Goal: Task Accomplishment & Management: Complete application form

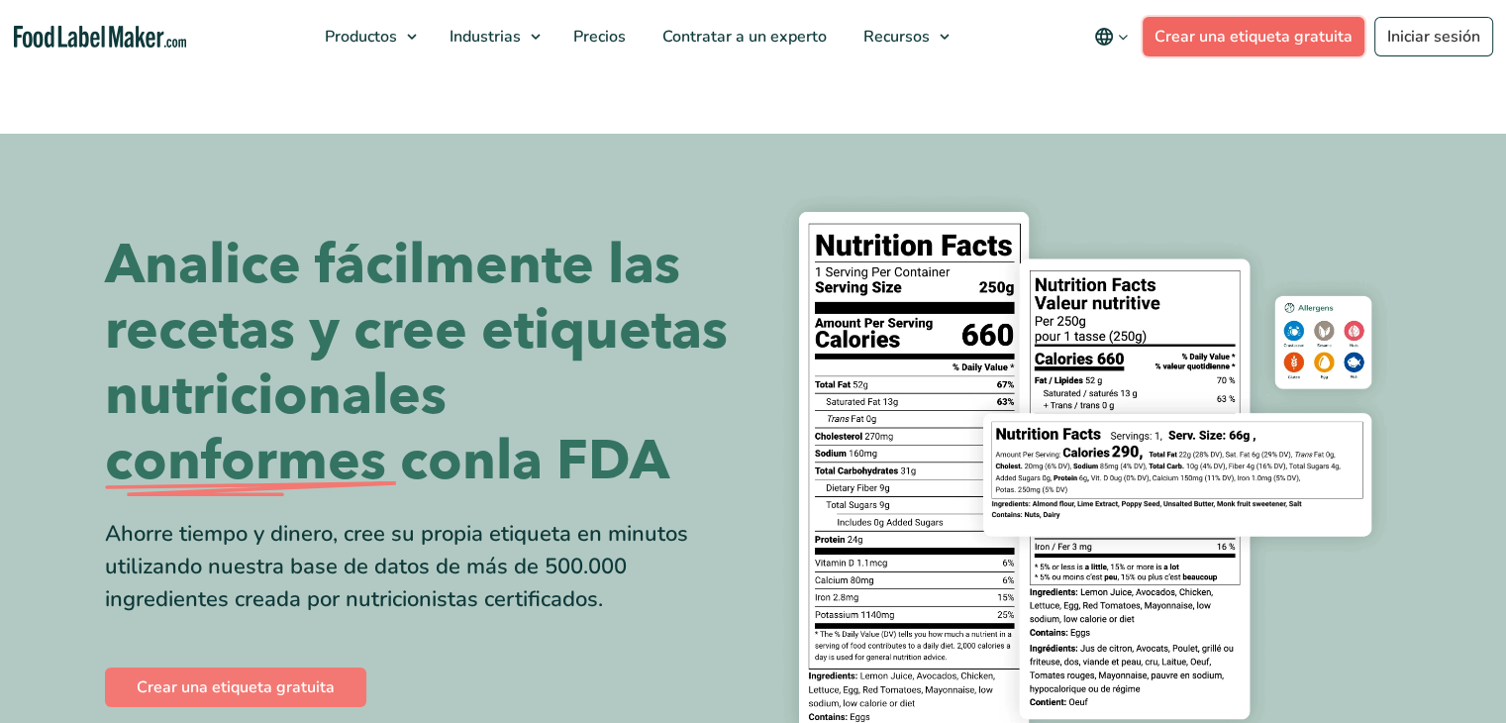
click at [1301, 41] on link "Crear una etiqueta gratuita" at bounding box center [1253, 37] width 222 height 40
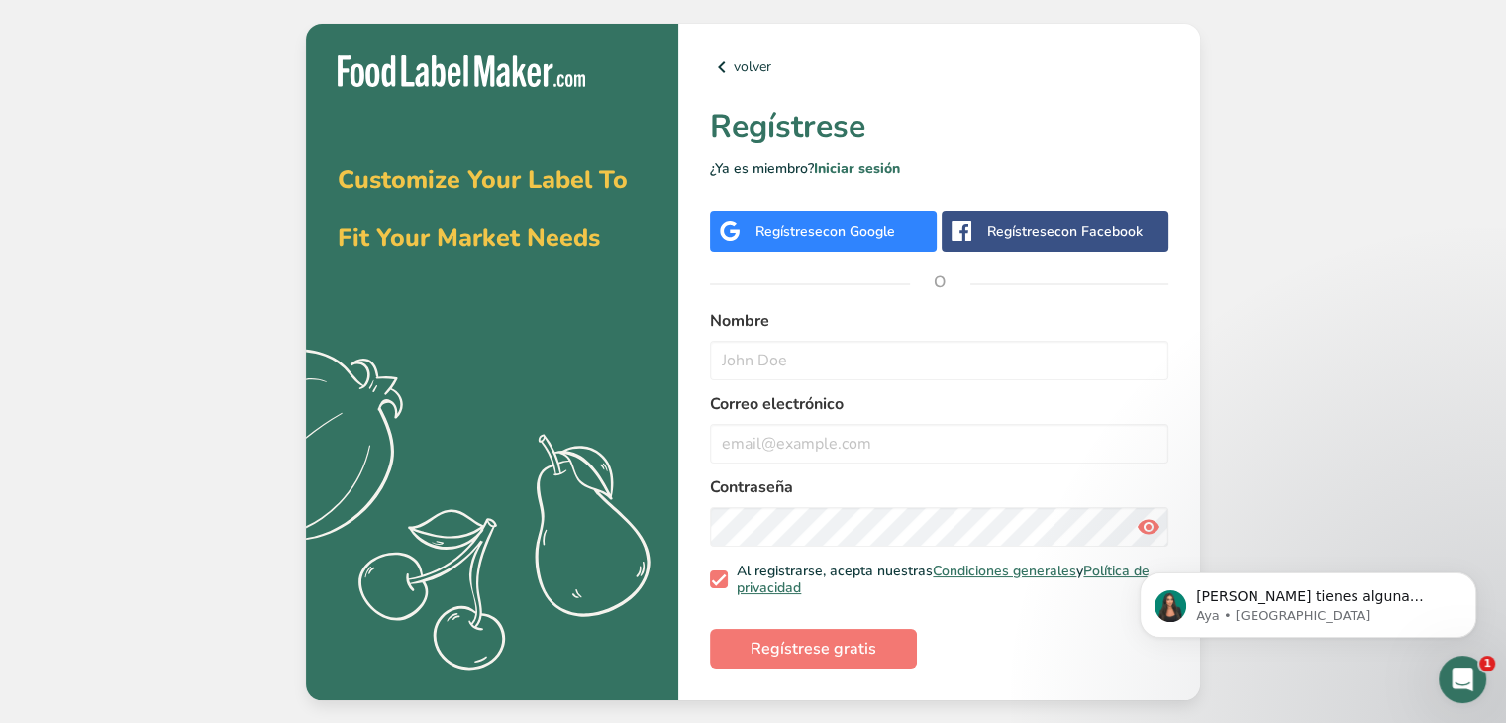
click at [893, 240] on div "Regístrese con Google" at bounding box center [825, 231] width 140 height 21
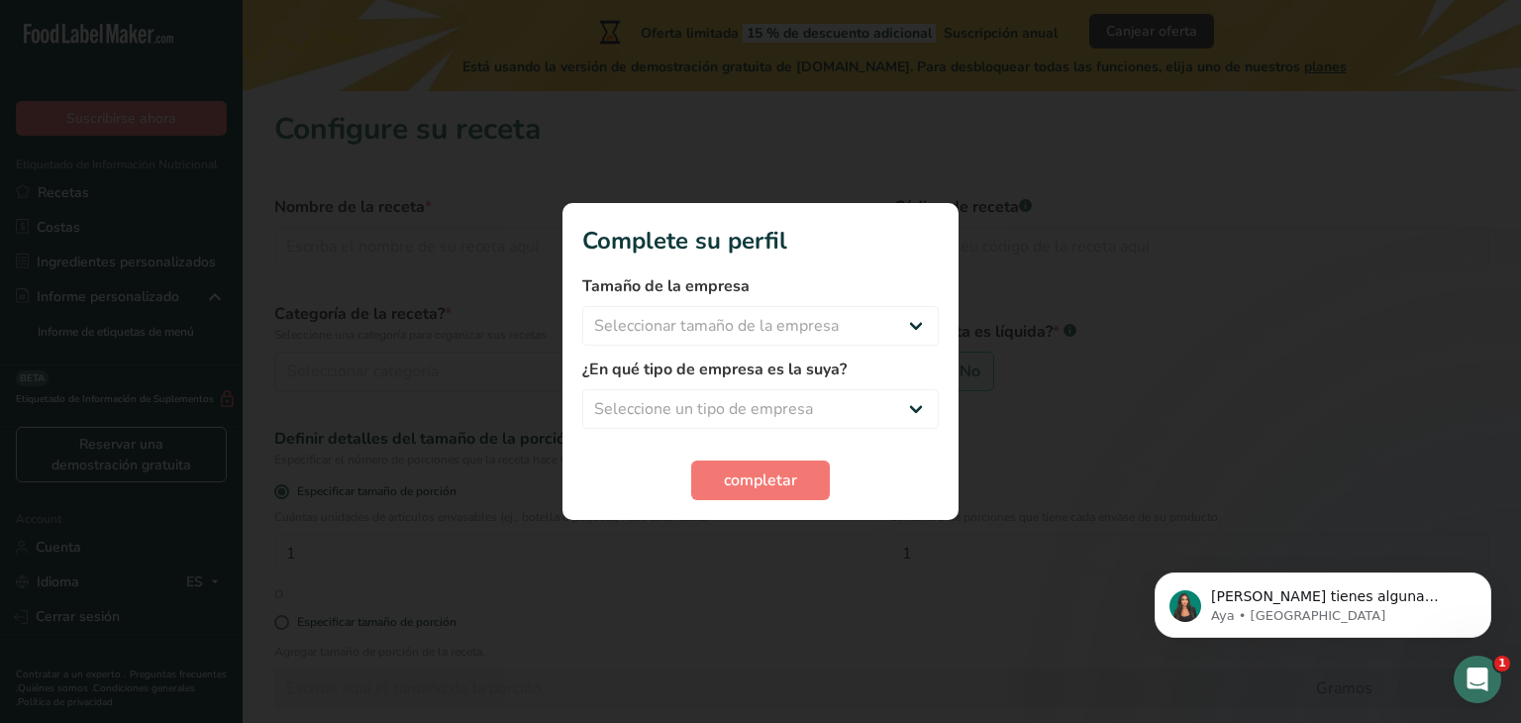
click at [1237, 448] on div at bounding box center [760, 361] width 1521 height 723
click at [1204, 421] on div at bounding box center [760, 361] width 1521 height 723
click at [776, 493] on button "completar" at bounding box center [760, 480] width 139 height 40
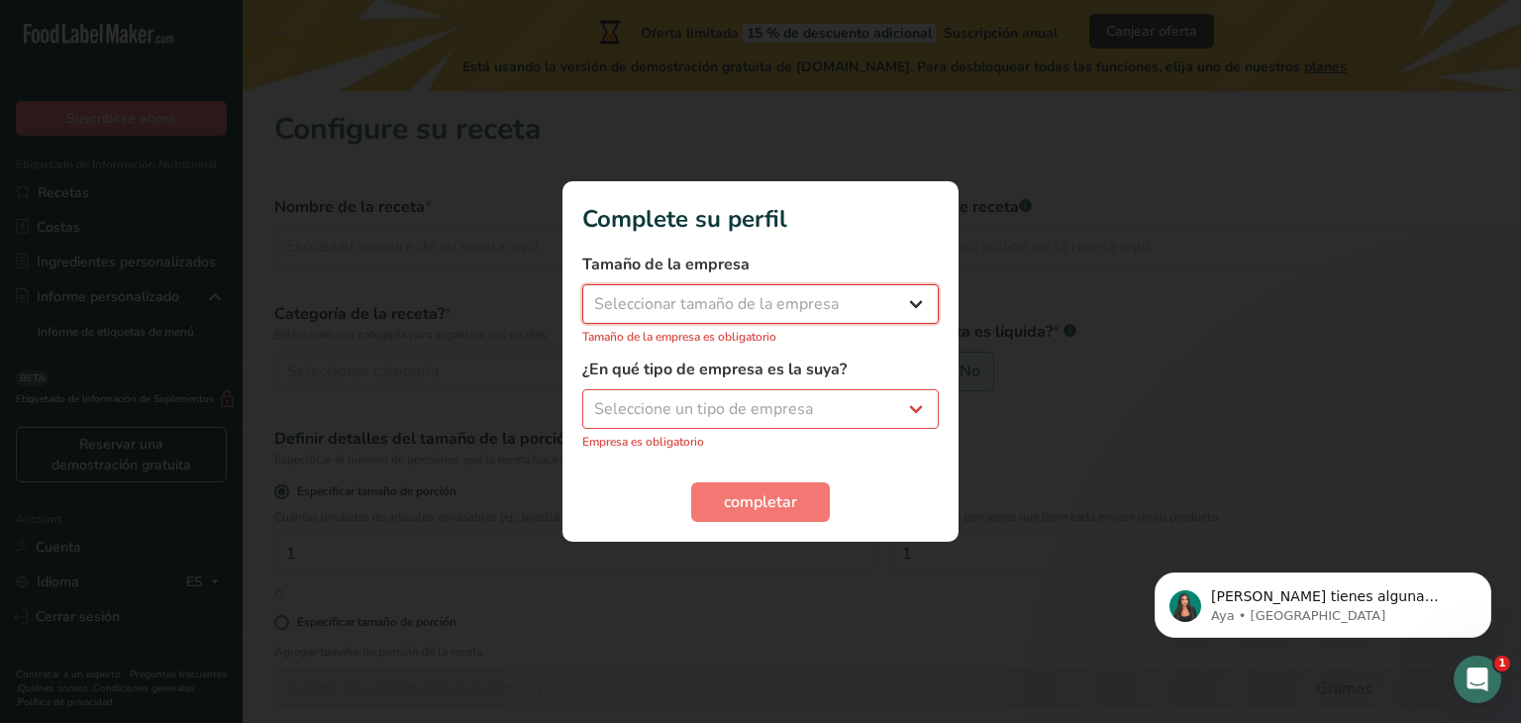
click at [794, 310] on select "Seleccionar tamaño de la empresa Menos de 10 empleados De 10 a 50 empleados De …" at bounding box center [760, 304] width 356 height 40
select select "1"
click at [582, 294] on select "Seleccionar tamaño de la empresa Menos de 10 empleados De 10 a 50 empleados De …" at bounding box center [760, 304] width 356 height 40
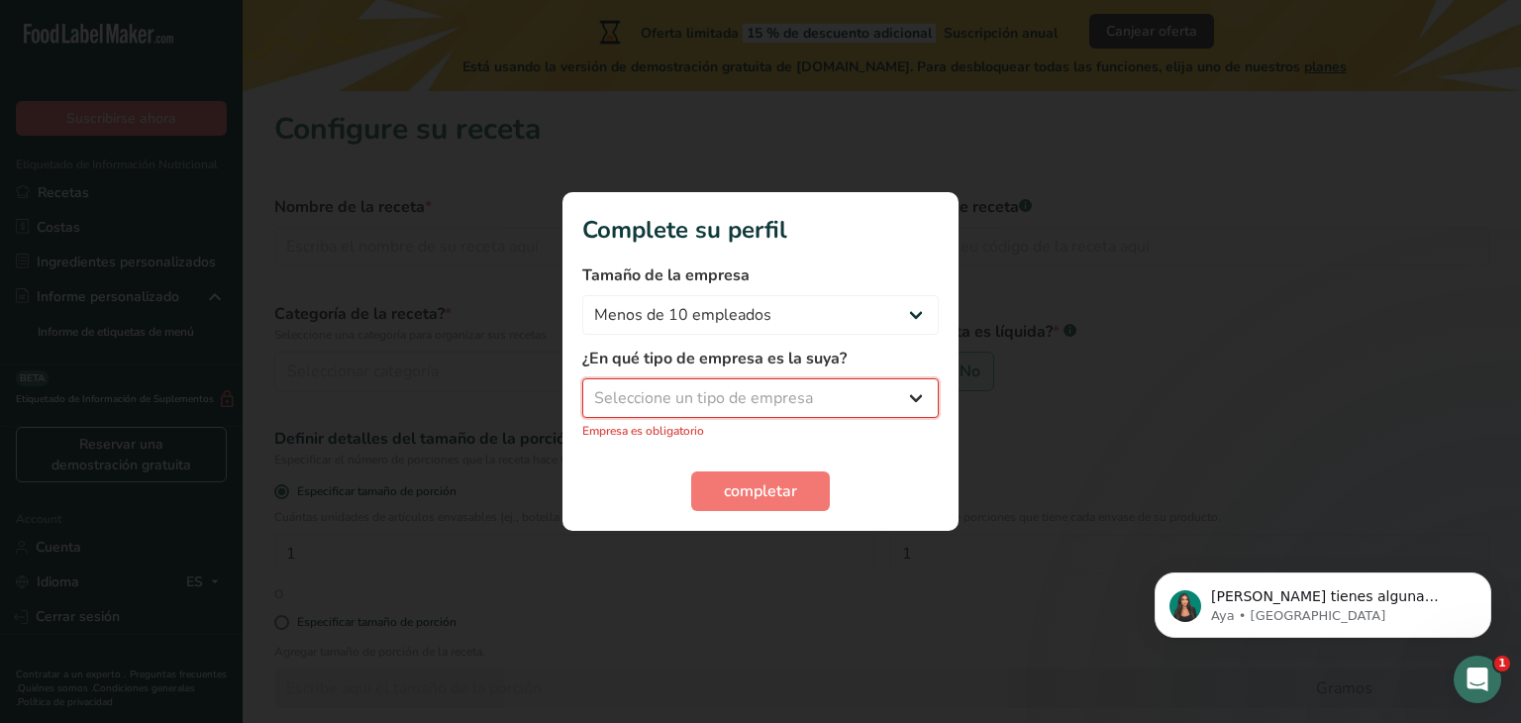
click at [810, 390] on select "Seleccione un tipo de empresa Fabricante de alimentos envasados Restaurante y c…" at bounding box center [760, 398] width 356 height 40
select select "8"
click at [582, 388] on select "Seleccione un tipo de empresa Fabricante de alimentos envasados Restaurante y c…" at bounding box center [760, 398] width 356 height 40
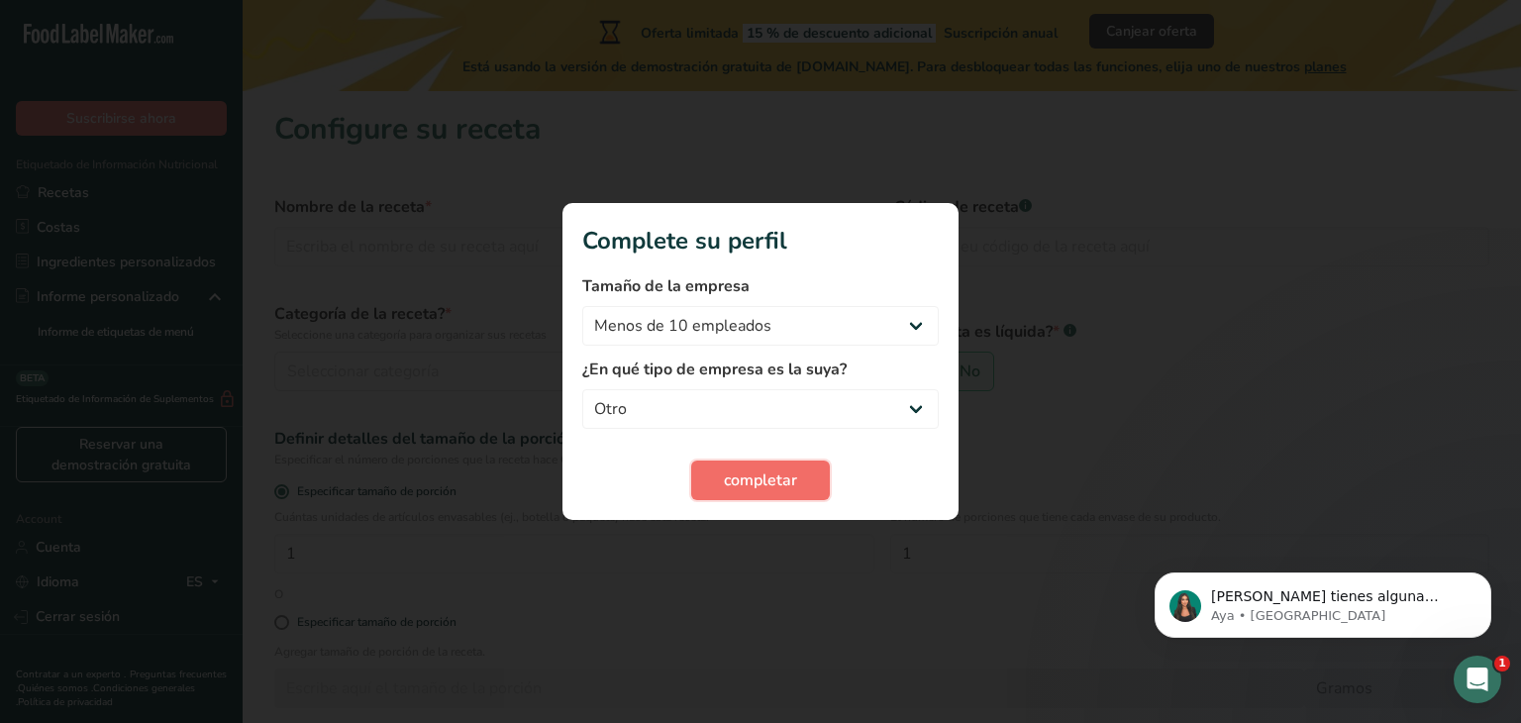
click at [749, 490] on span "completar" at bounding box center [760, 480] width 73 height 24
